Goal: Information Seeking & Learning: Learn about a topic

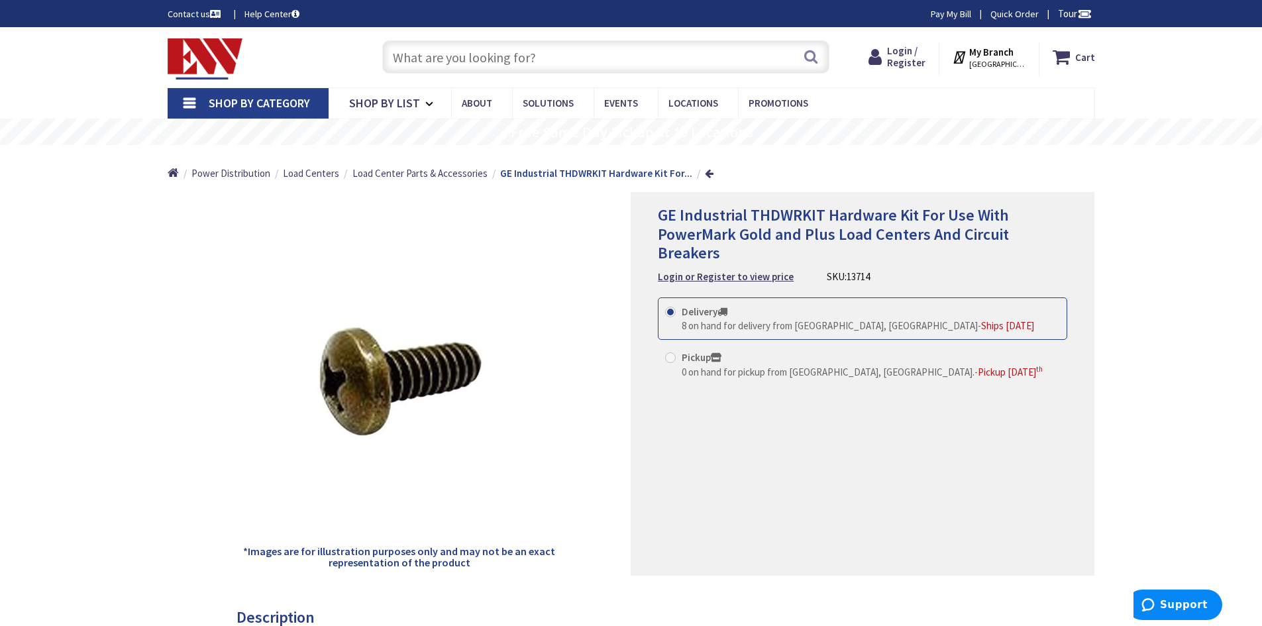
click at [199, 54] on img at bounding box center [206, 58] width 76 height 41
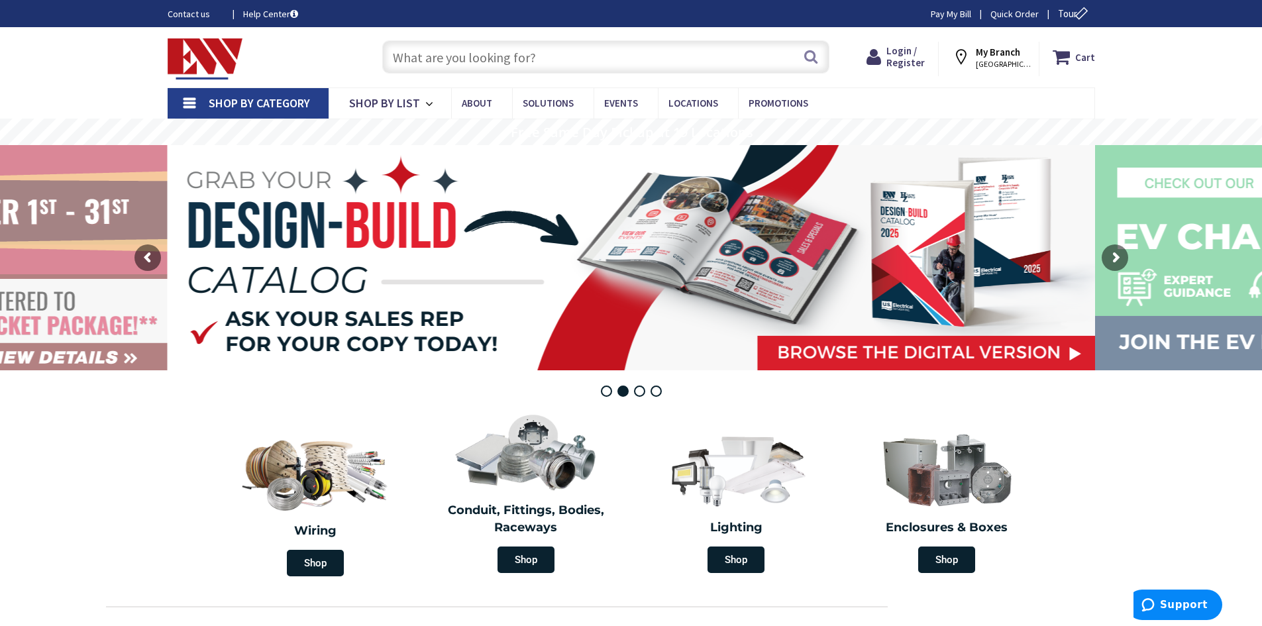
click at [518, 47] on input "text" at bounding box center [605, 56] width 447 height 33
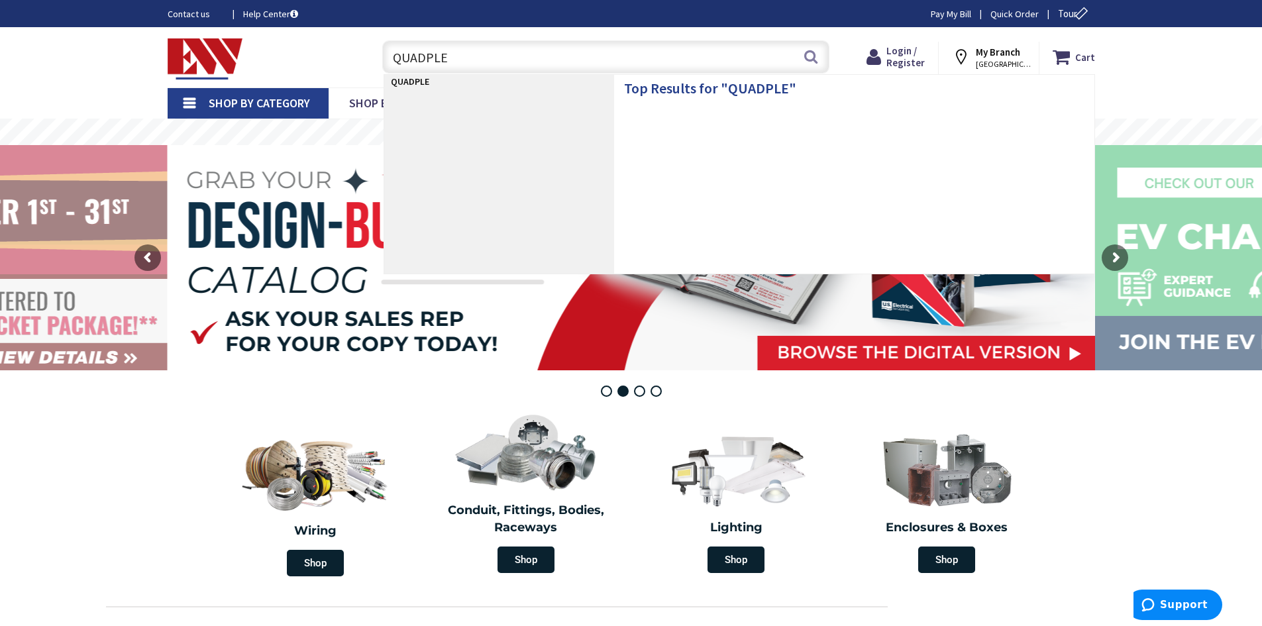
type input "QUADPLEX"
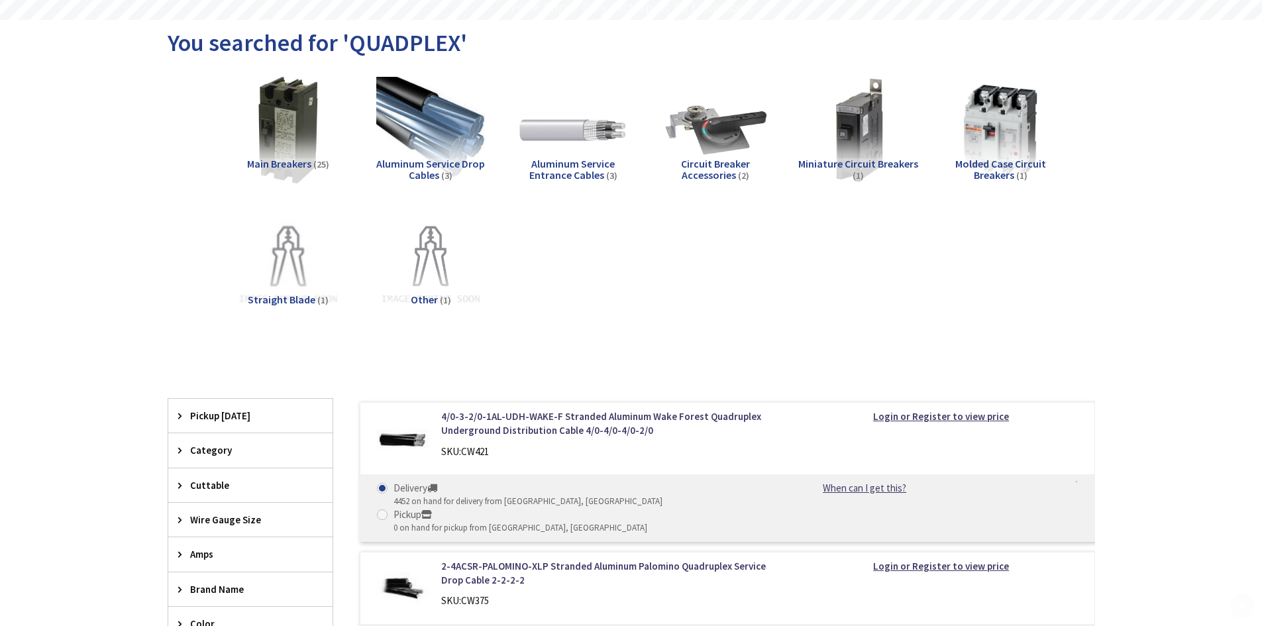
scroll to position [132, 0]
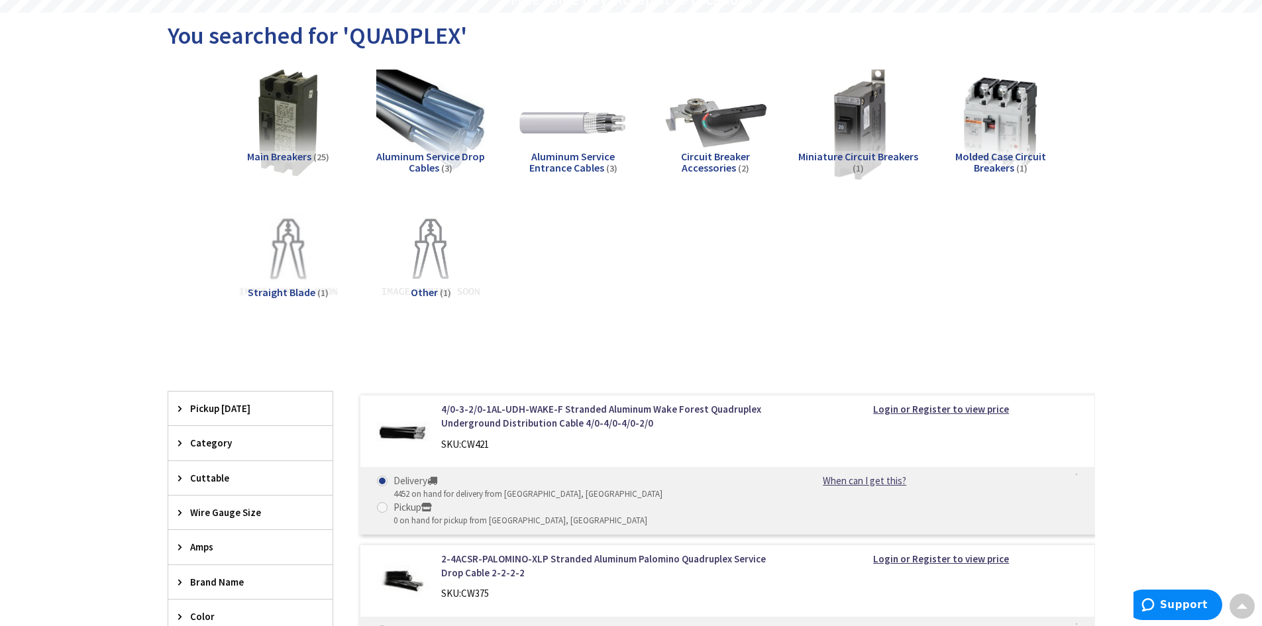
click at [890, 142] on img at bounding box center [858, 123] width 120 height 120
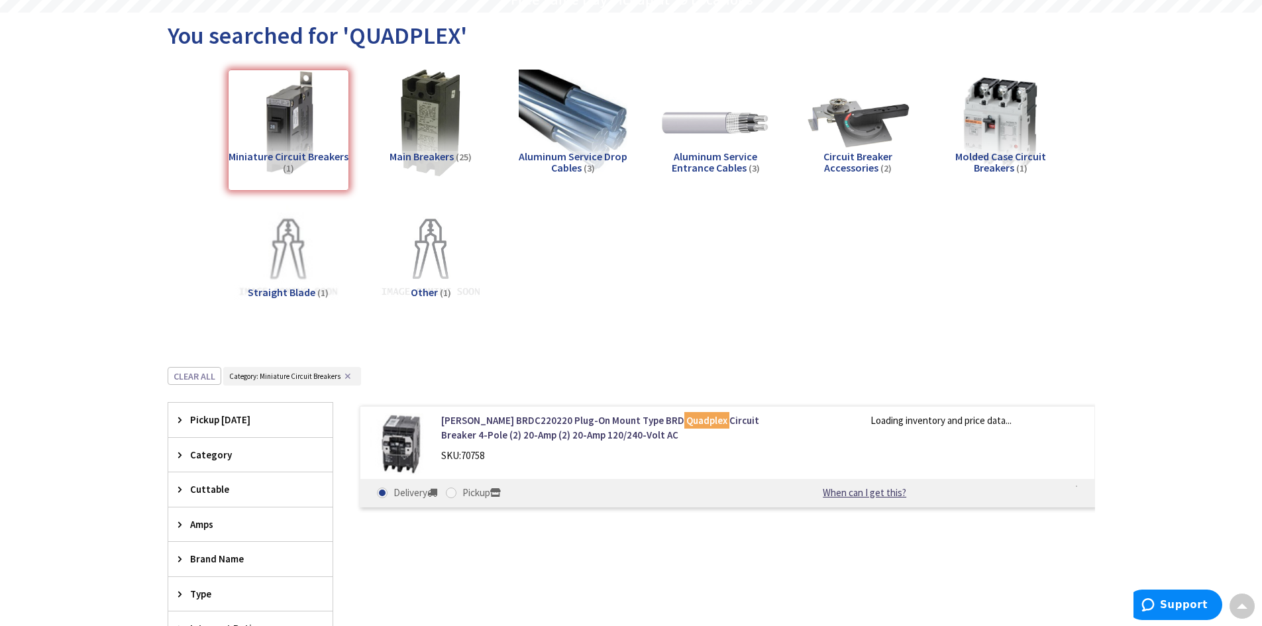
scroll to position [500, 0]
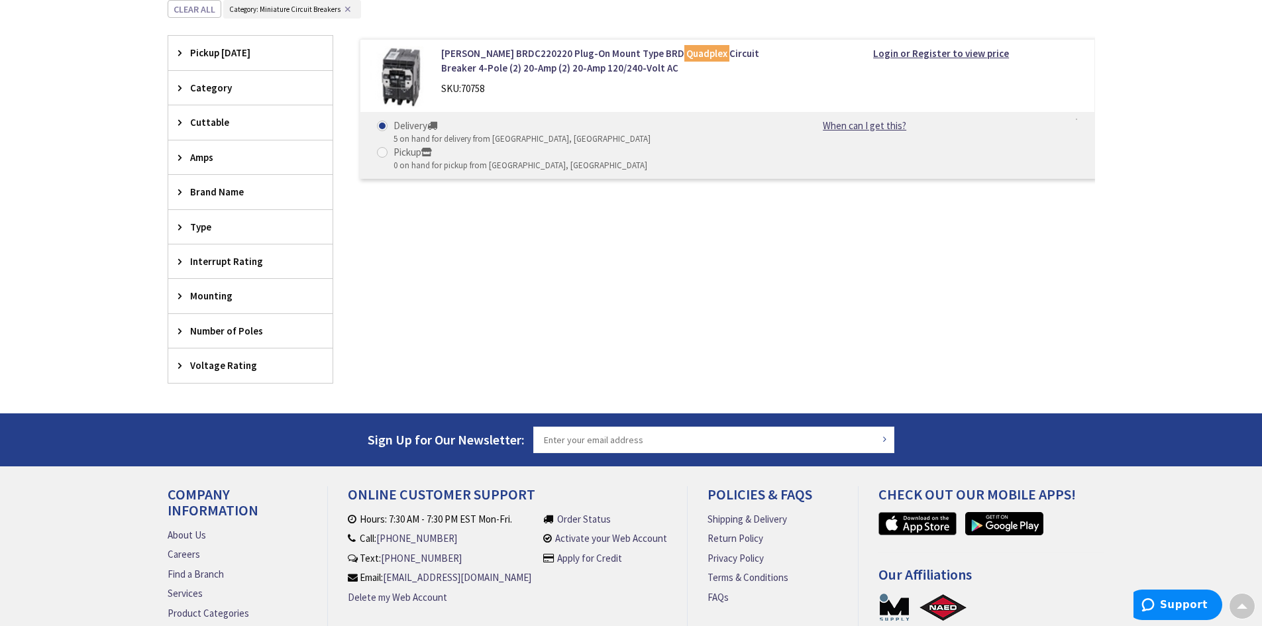
click at [400, 78] on img at bounding box center [401, 77] width 62 height 62
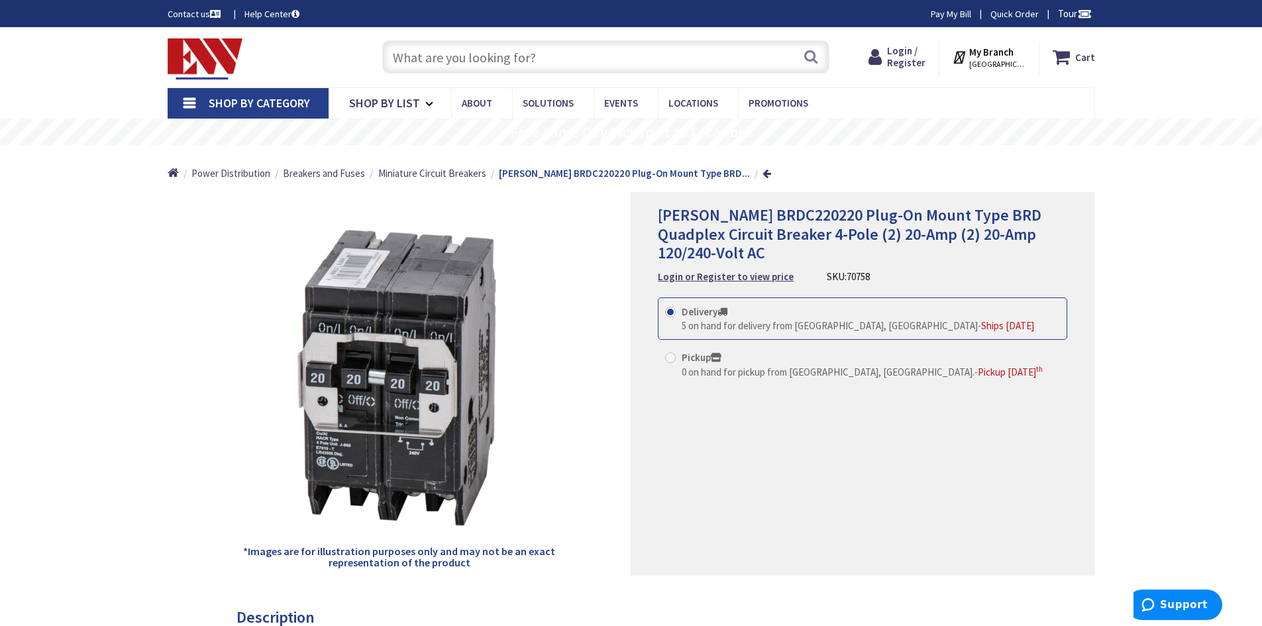
click at [529, 56] on input "text" at bounding box center [605, 56] width 447 height 33
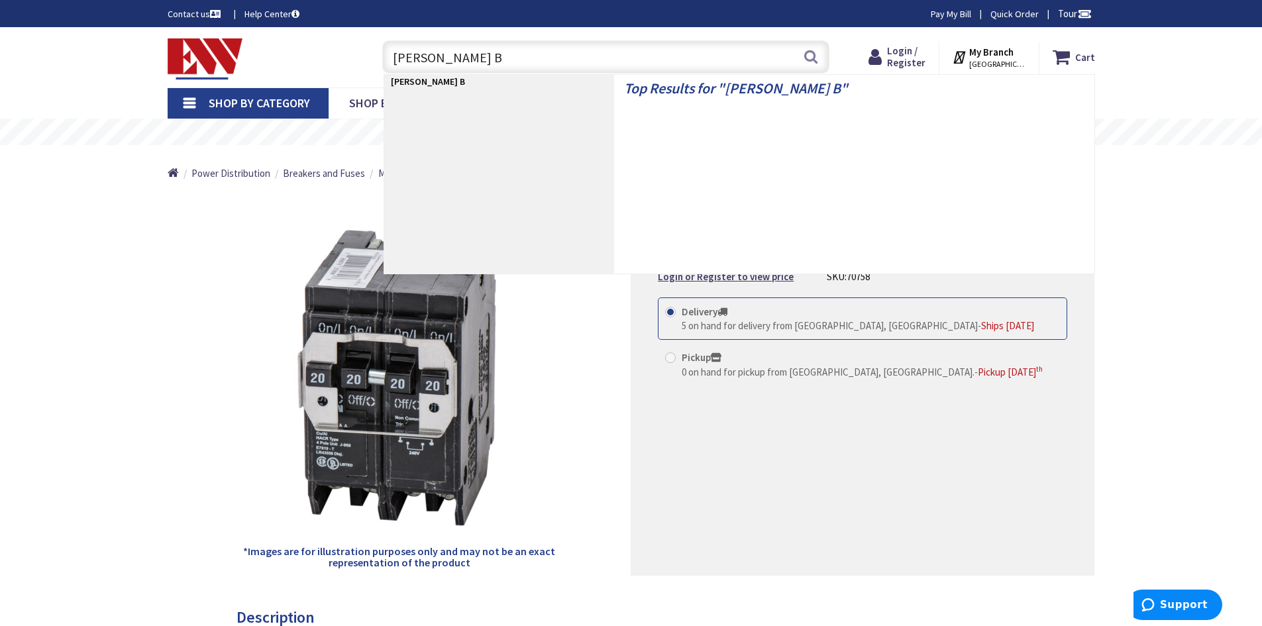
type input "EATON BQ"
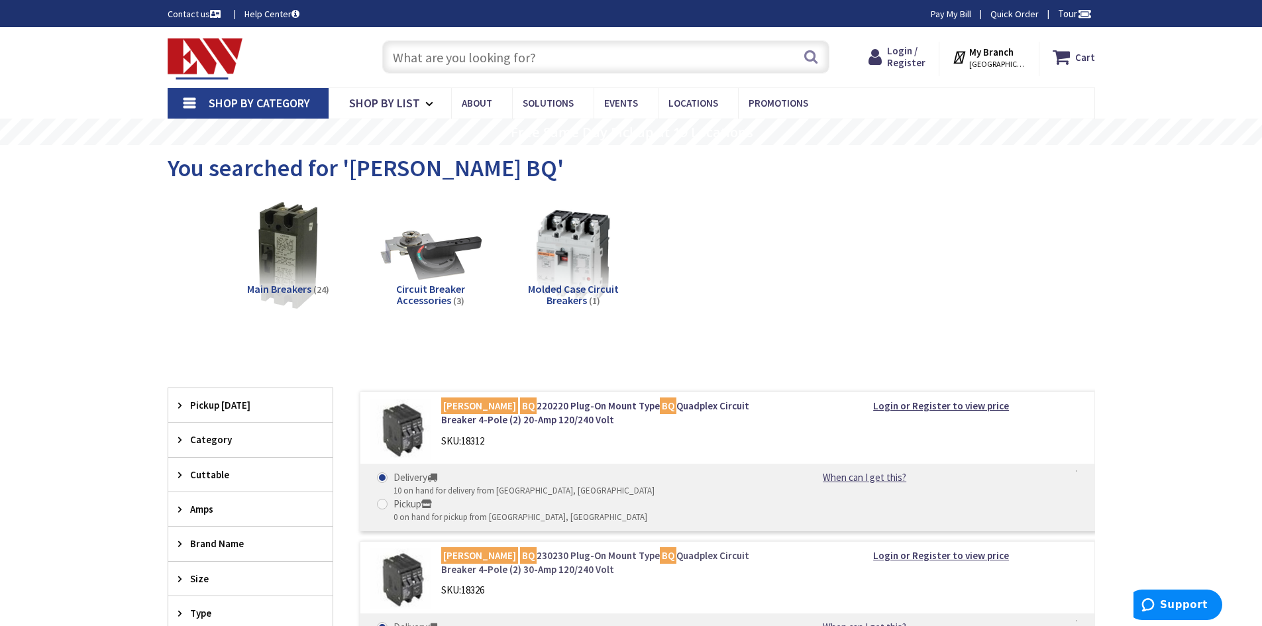
click at [501, 549] on link "Eaton BQ 230230 Plug-On Mount Type BQ Quadplex Circuit Breaker 4-Pole (2) 30-Am…" at bounding box center [609, 563] width 337 height 28
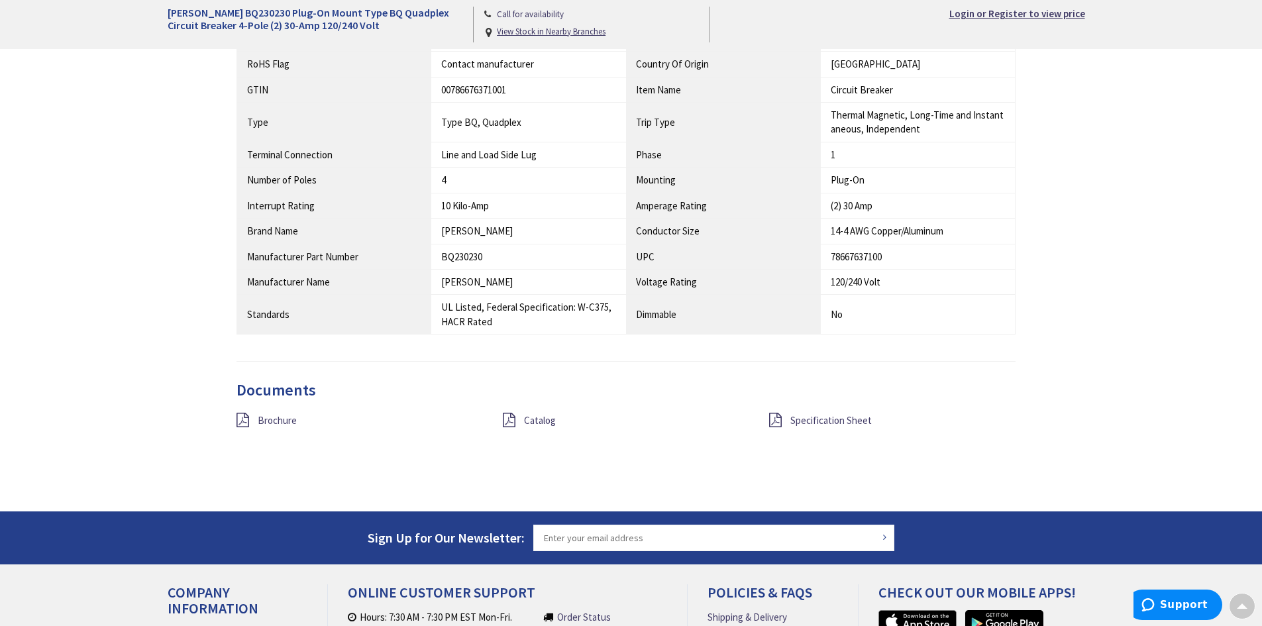
scroll to position [861, 0]
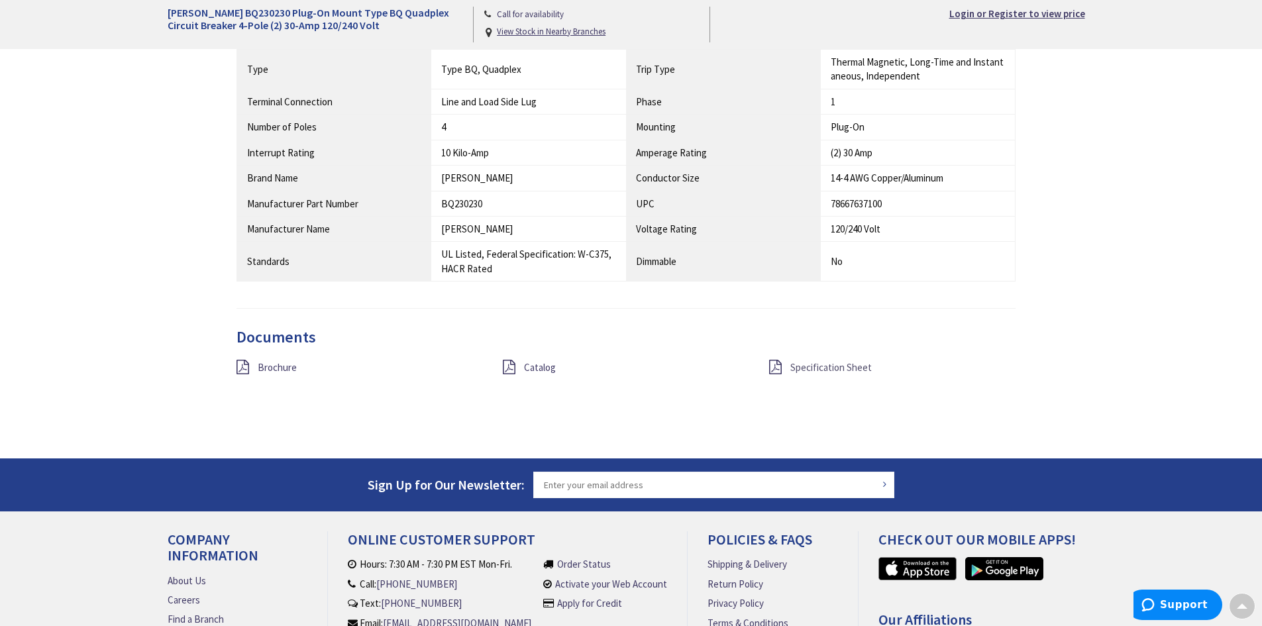
click at [800, 368] on span "Specification Sheet" at bounding box center [830, 367] width 81 height 13
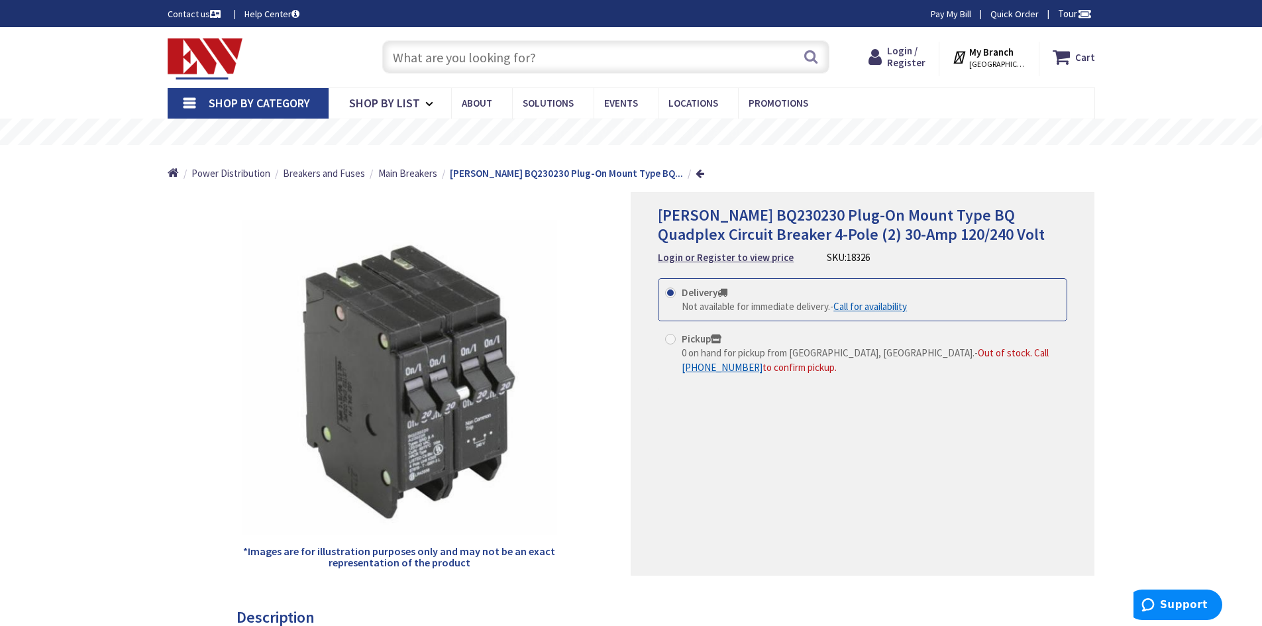
click at [195, 54] on img at bounding box center [206, 58] width 76 height 41
